Goal: Find specific page/section: Find specific page/section

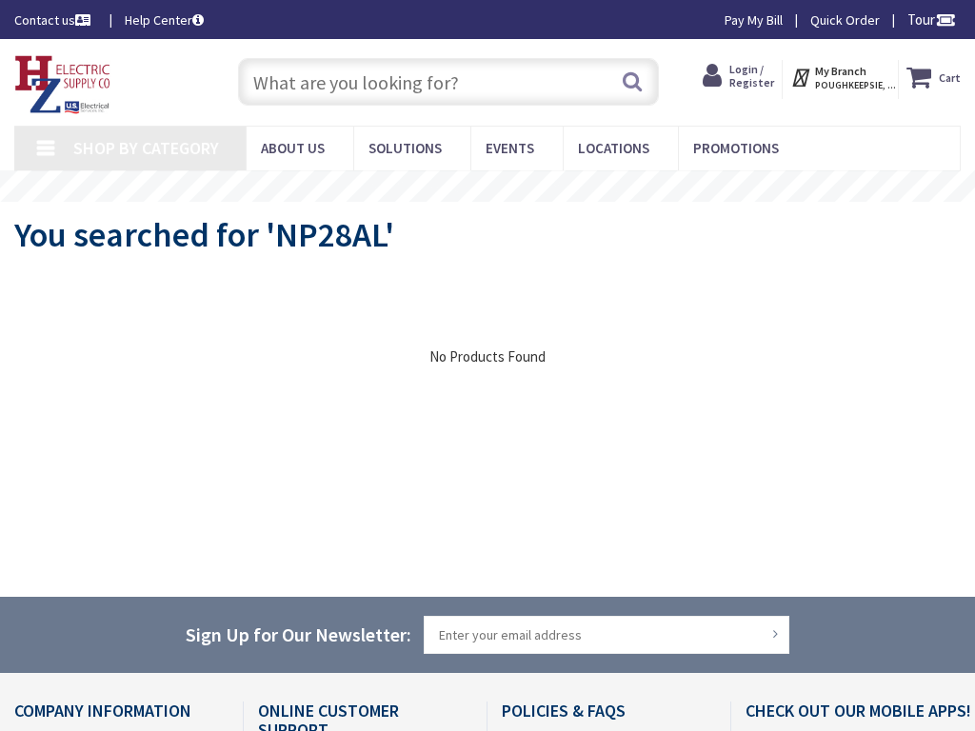
type input "[GEOGRAPHIC_DATA], [PERSON_NAME][GEOGRAPHIC_DATA][PERSON_NAME], [GEOGRAPHIC_DAT…"
